Goal: Information Seeking & Learning: Learn about a topic

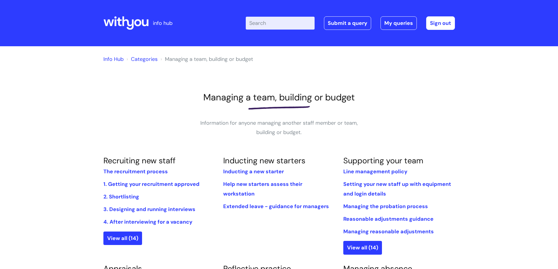
click at [105, 58] on link "Info Hub" at bounding box center [113, 59] width 20 height 7
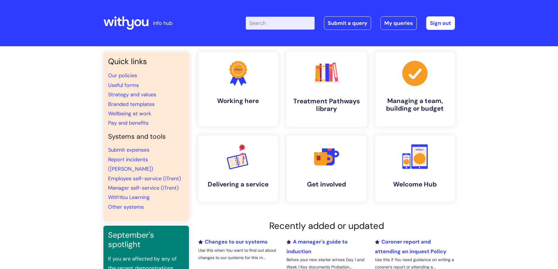
click at [326, 100] on h4 "Treatment Pathways library" at bounding box center [326, 105] width 71 height 16
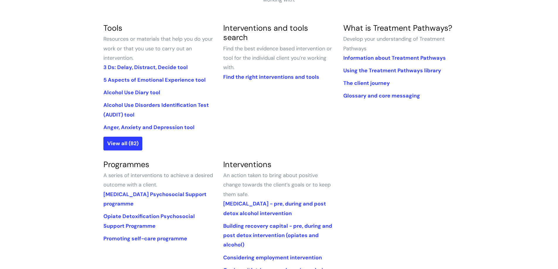
scroll to position [176, 0]
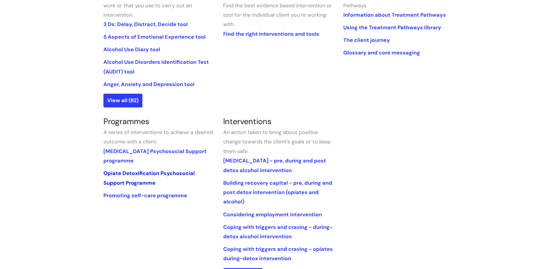
click at [144, 171] on link "Opiate Detoxification Psychosocial Support Programme" at bounding box center [148, 178] width 91 height 16
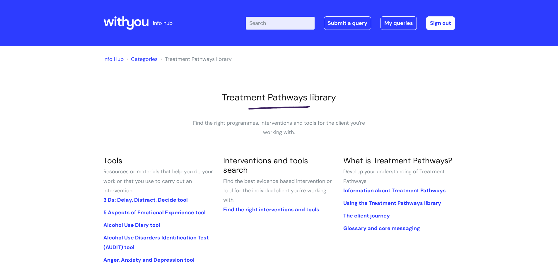
click at [277, 22] on input "Enter your search term here..." at bounding box center [280, 23] width 69 height 13
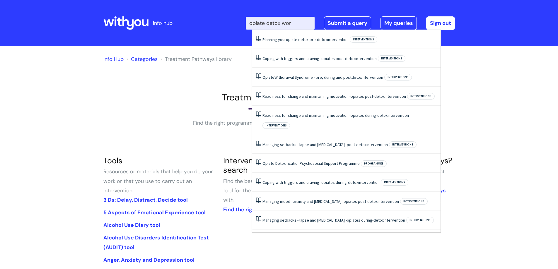
type input "opiate detox work"
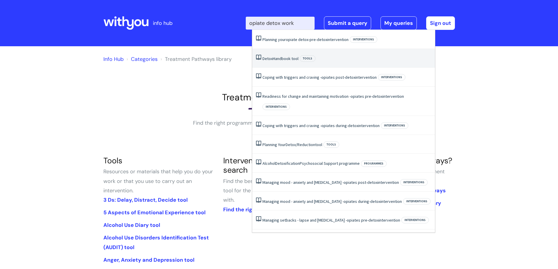
click at [277, 57] on link "Detox Handbook tool" at bounding box center [280, 58] width 36 height 5
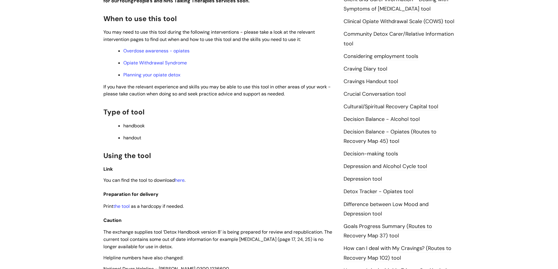
scroll to position [293, 0]
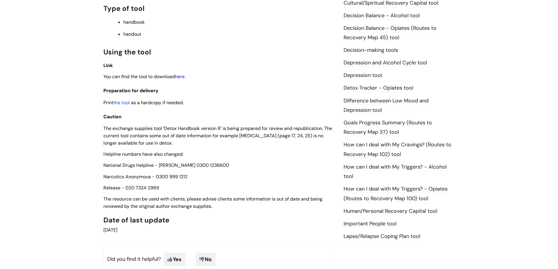
click at [181, 76] on link "here" at bounding box center [180, 76] width 10 height 6
